Goal: Find specific page/section

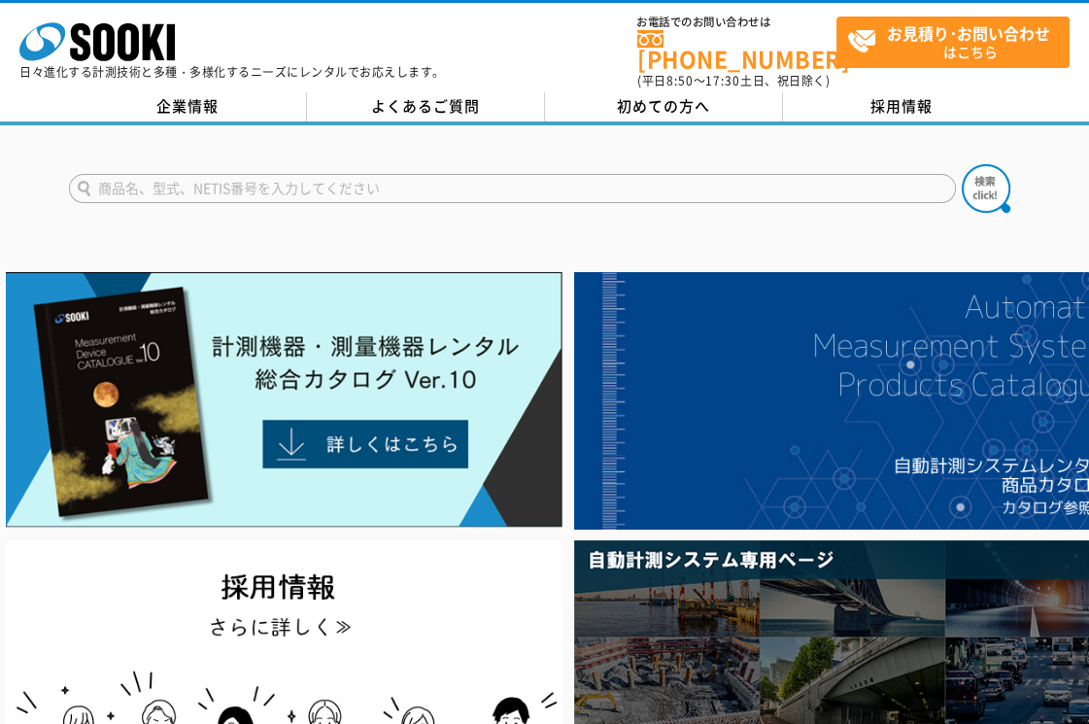
drag, startPoint x: 0, startPoint y: 0, endPoint x: 217, endPoint y: 174, distance: 277.8
click at [218, 184] on input "text" at bounding box center [512, 188] width 887 height 29
type input "KL10-"
click at [962, 164] on button at bounding box center [986, 188] width 49 height 49
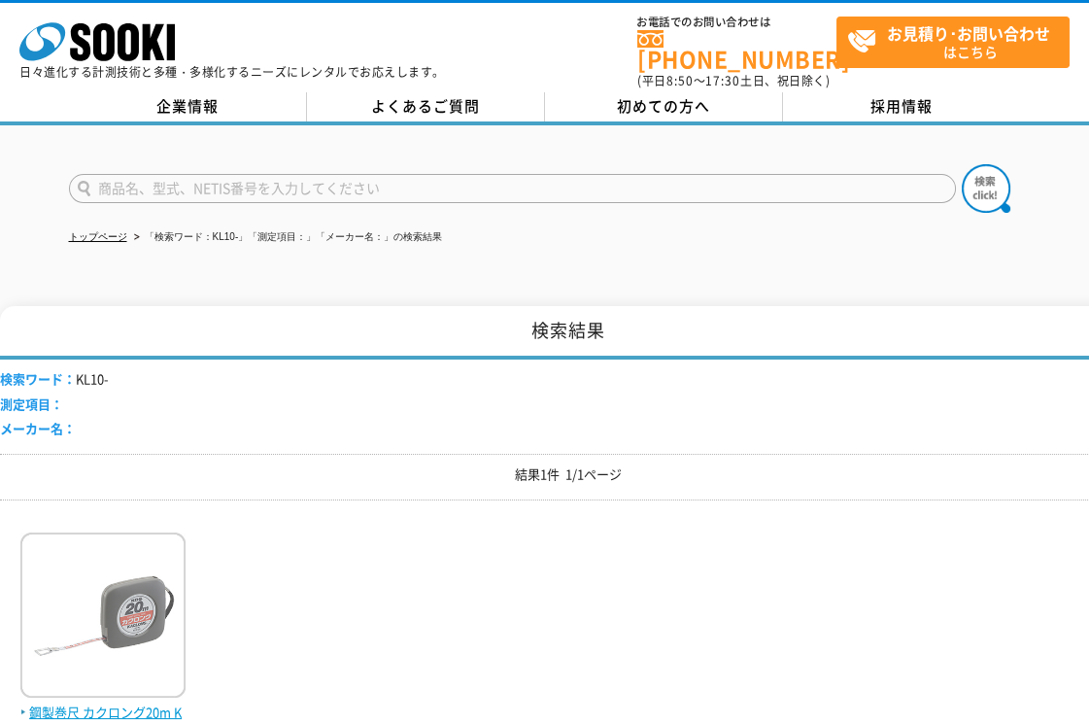
click at [132, 702] on span "鋼製巻尺 カクロング20m KL10-20" at bounding box center [102, 722] width 165 height 41
